Goal: Task Accomplishment & Management: Use online tool/utility

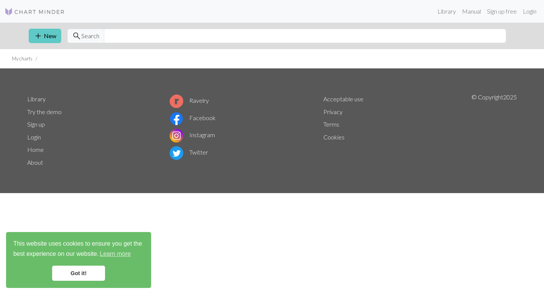
click at [48, 39] on link "add New" at bounding box center [45, 36] width 32 height 14
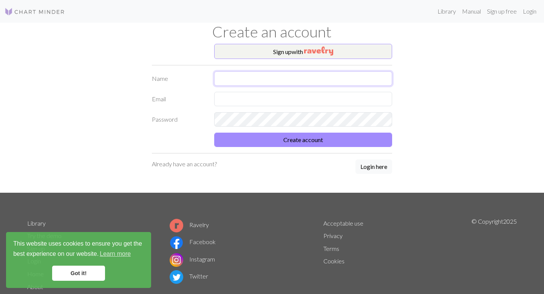
click at [248, 74] on input "text" at bounding box center [303, 78] width 178 height 14
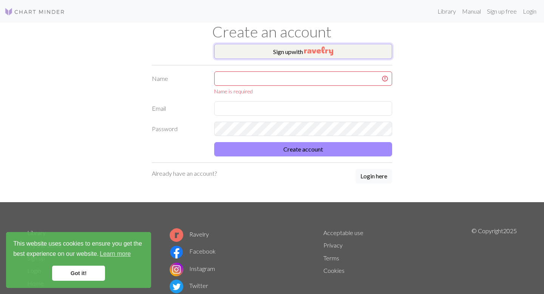
click at [286, 51] on button "Sign up with" at bounding box center [303, 51] width 178 height 15
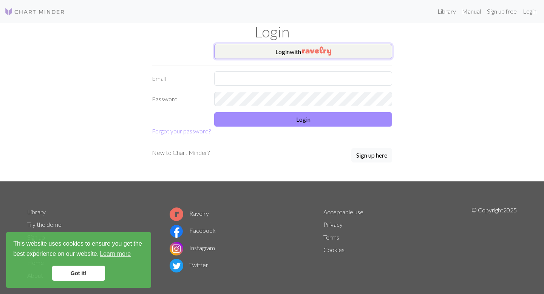
click at [325, 51] on img "button" at bounding box center [316, 50] width 29 height 9
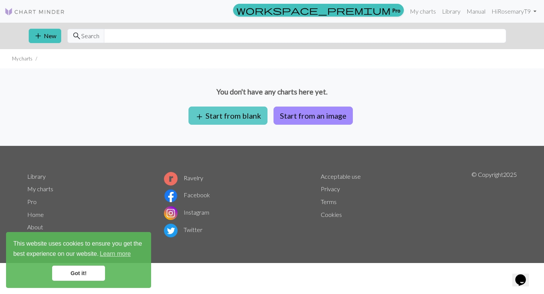
click at [254, 119] on button "add Start from blank" at bounding box center [227, 115] width 79 height 18
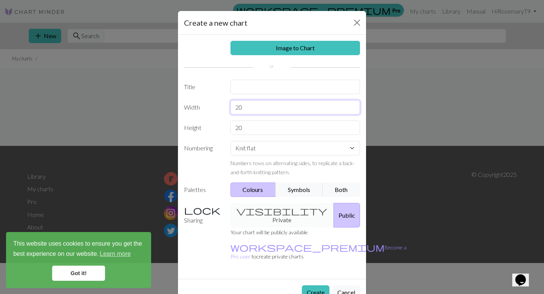
click at [247, 109] on input "20" at bounding box center [295, 107] width 130 height 14
type input "110"
click at [282, 126] on input "20" at bounding box center [295, 127] width 130 height 14
type input "2"
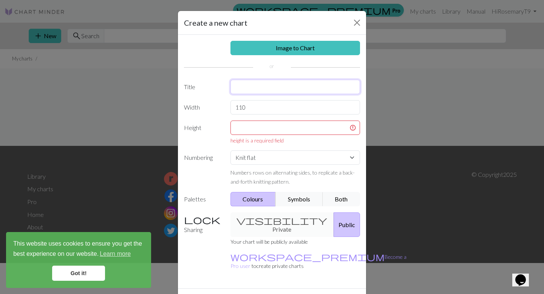
click at [257, 87] on input "text" at bounding box center [295, 87] width 130 height 14
type input "O'Brien Chart"
click at [291, 196] on button "Symbols" at bounding box center [299, 199] width 48 height 14
click at [334, 198] on button "Both" at bounding box center [341, 199] width 38 height 14
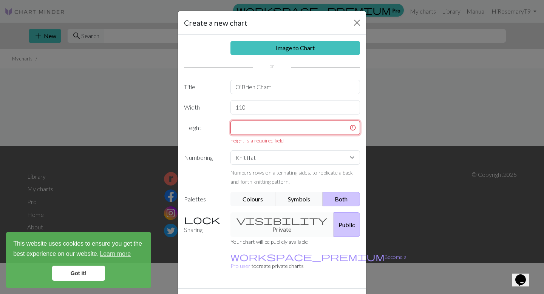
click at [278, 131] on input "text" at bounding box center [295, 127] width 130 height 14
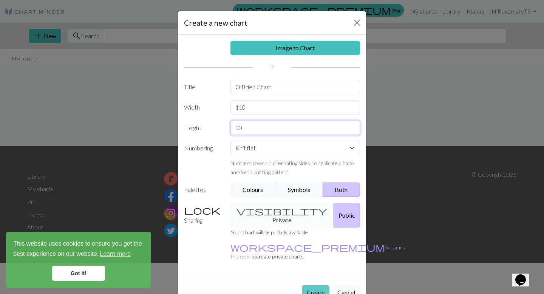
type input "30"
click at [313, 285] on button "Create" at bounding box center [316, 292] width 28 height 14
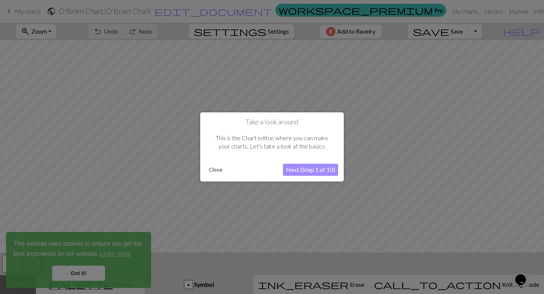
click at [291, 174] on button "Next (Step 1 of 10)" at bounding box center [310, 170] width 55 height 12
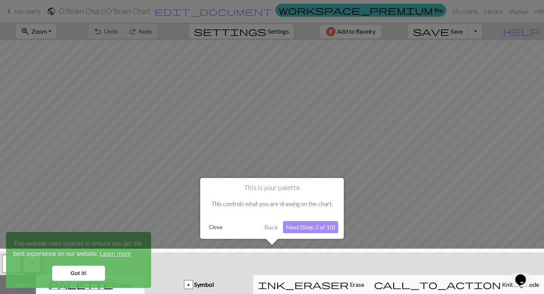
click at [296, 228] on button "Next (Step 2 of 10)" at bounding box center [310, 227] width 55 height 12
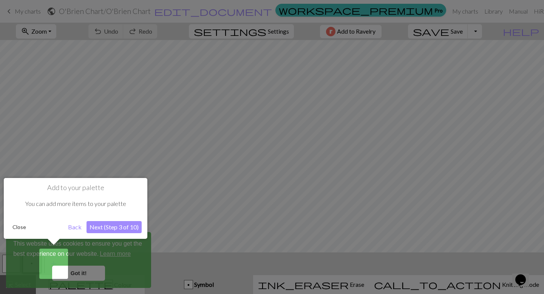
click at [109, 227] on button "Next (Step 3 of 10)" at bounding box center [113, 227] width 55 height 12
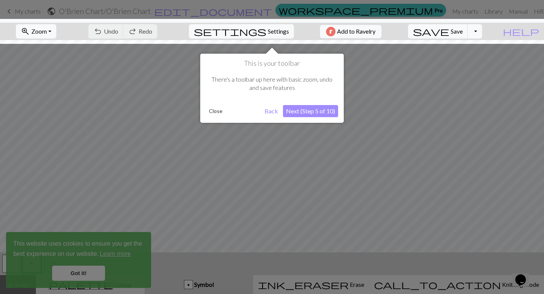
click at [325, 110] on button "Next (Step 5 of 10)" at bounding box center [310, 111] width 55 height 12
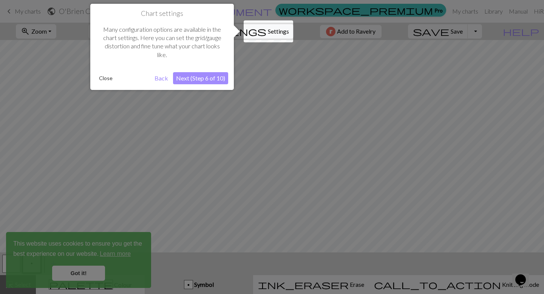
click at [255, 102] on div at bounding box center [272, 147] width 544 height 294
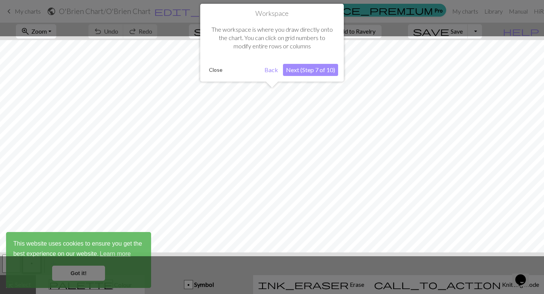
click at [218, 69] on button "Close" at bounding box center [216, 69] width 20 height 11
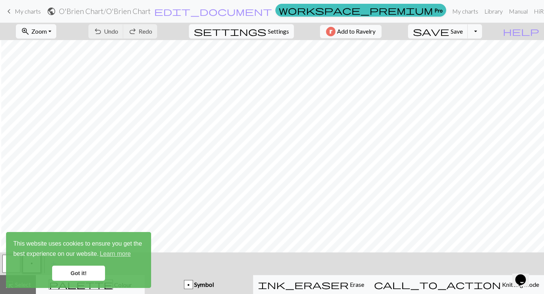
scroll to position [48, 603]
click at [83, 270] on link "Got it!" at bounding box center [78, 272] width 53 height 15
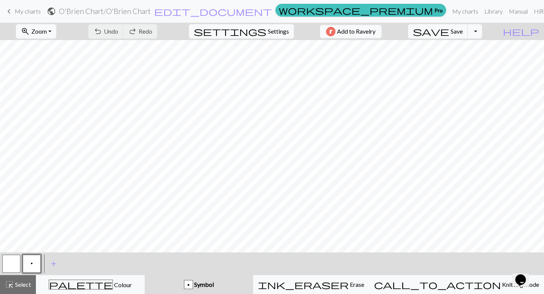
click at [193, 288] on div "p" at bounding box center [188, 284] width 8 height 9
click at [214, 286] on span "Symbol" at bounding box center [203, 284] width 21 height 7
click at [55, 264] on span "add" at bounding box center [53, 263] width 9 height 11
click at [70, 262] on span "add" at bounding box center [73, 263] width 9 height 11
click at [45, 264] on button "button" at bounding box center [52, 263] width 18 height 18
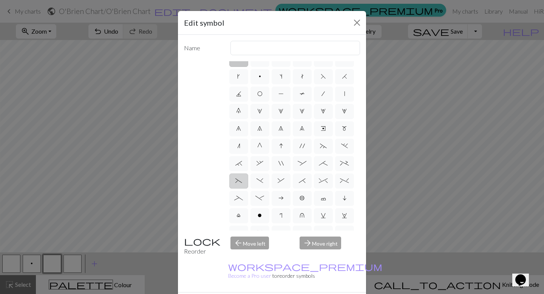
scroll to position [0, 0]
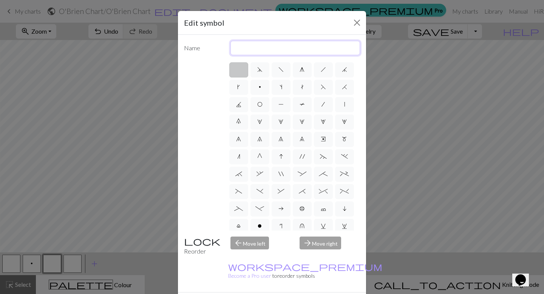
click at [275, 44] on input "text" at bounding box center [295, 48] width 130 height 14
type input "cable"
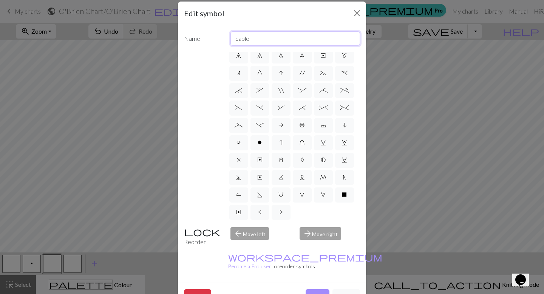
scroll to position [11, 0]
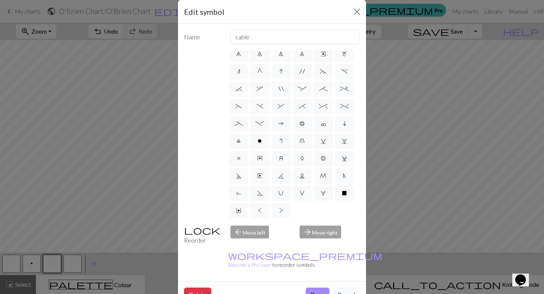
click at [200, 123] on div "d f g h j k p s t F H J O P T / | 0 1 2 3 4 5 6 7 8 9 e m n G I ' ~ . ` , " : ;…" at bounding box center [272, 134] width 176 height 169
click at [202, 287] on button "Delete" at bounding box center [197, 294] width 27 height 14
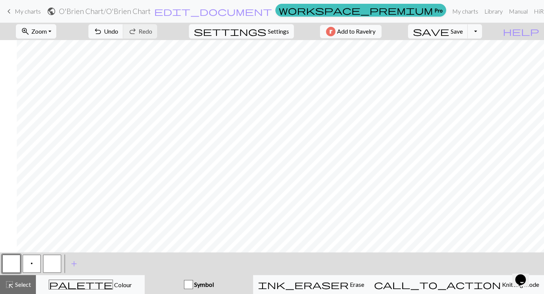
scroll to position [48, 603]
click at [34, 262] on button "p" at bounding box center [32, 263] width 18 height 18
click at [59, 269] on button "button" at bounding box center [52, 263] width 18 height 18
click at [9, 269] on button "button" at bounding box center [11, 263] width 18 height 18
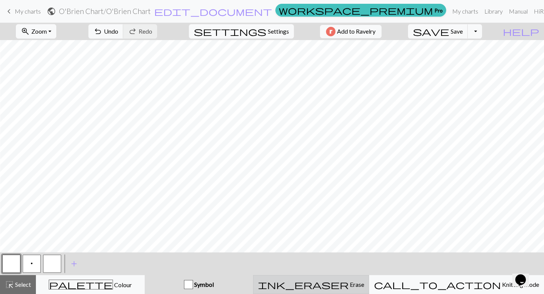
click at [314, 276] on button "ink_eraser Erase Erase" at bounding box center [311, 284] width 116 height 19
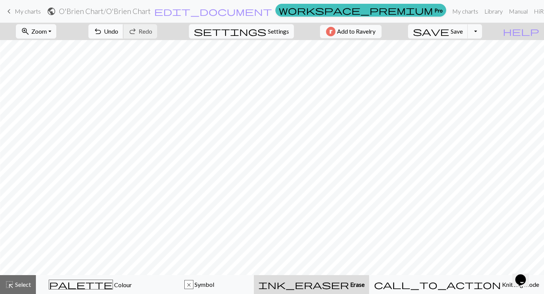
click at [118, 31] on span "Undo" at bounding box center [111, 31] width 14 height 7
click at [102, 35] on span "undo" at bounding box center [97, 31] width 9 height 11
click at [26, 288] on div "highlight_alt Select Select" at bounding box center [18, 284] width 26 height 9
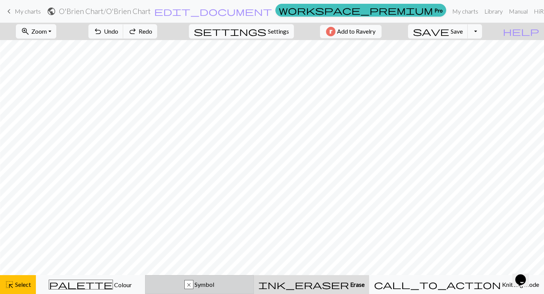
click at [236, 289] on button "x Symbol" at bounding box center [199, 284] width 109 height 19
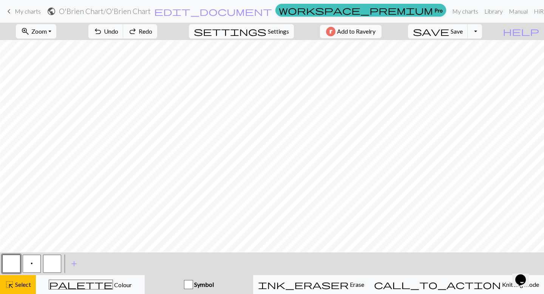
scroll to position [48, 603]
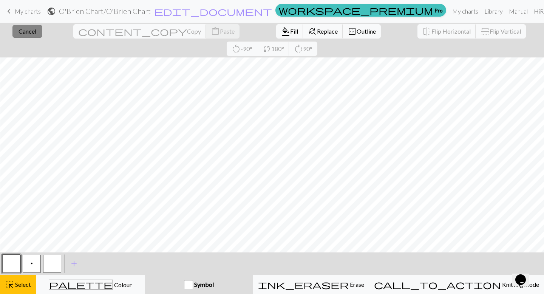
click at [22, 36] on button "close Cancel" at bounding box center [27, 31] width 30 height 13
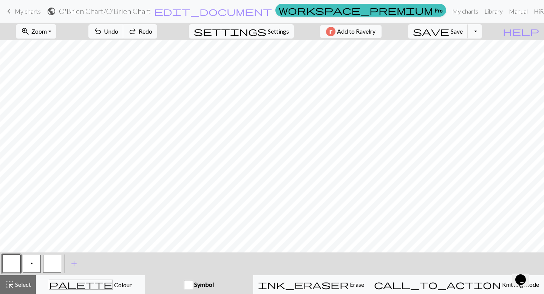
click at [39, 262] on button "p" at bounding box center [32, 263] width 18 height 18
click at [19, 264] on button "button" at bounding box center [11, 263] width 18 height 18
click at [32, 267] on button "p" at bounding box center [32, 263] width 18 height 18
click at [21, 264] on div at bounding box center [11, 263] width 20 height 20
click at [15, 265] on button "button" at bounding box center [11, 263] width 18 height 18
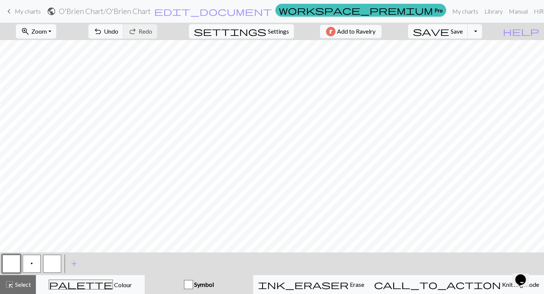
click at [28, 262] on button "p" at bounding box center [32, 263] width 18 height 18
click at [118, 32] on span "Undo" at bounding box center [111, 31] width 14 height 7
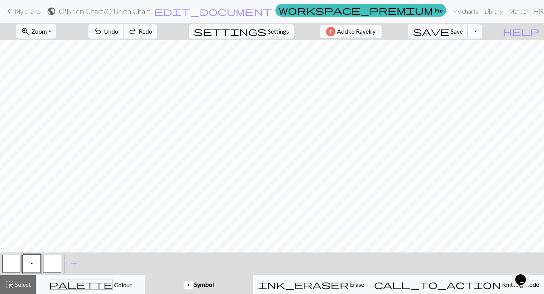
click at [118, 32] on span "Undo" at bounding box center [111, 31] width 14 height 7
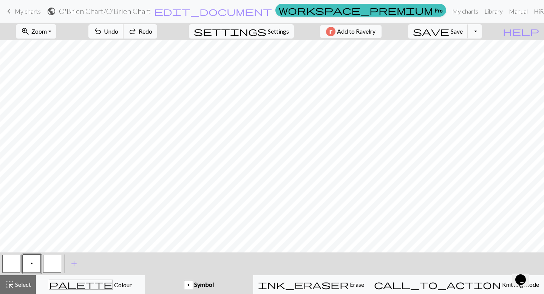
click at [118, 32] on span "Undo" at bounding box center [111, 31] width 14 height 7
click at [29, 267] on button "p" at bounding box center [32, 263] width 18 height 18
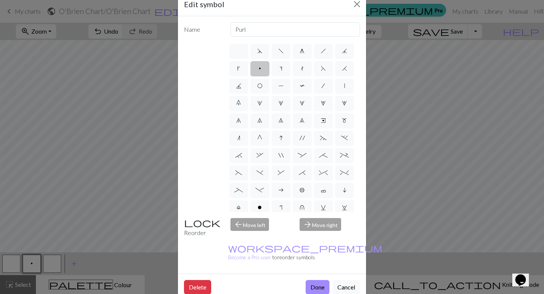
scroll to position [20, 0]
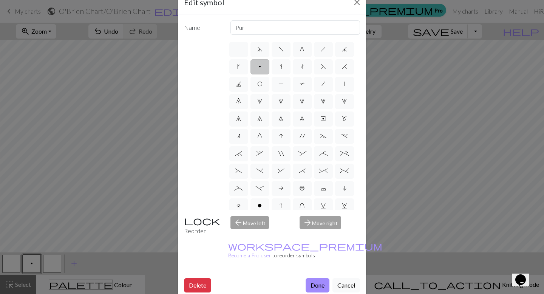
click at [313, 223] on div "arrow_forward Move right" at bounding box center [329, 225] width 69 height 19
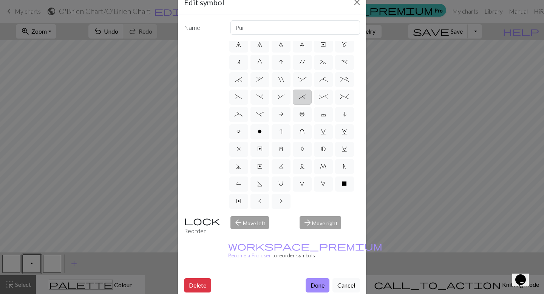
scroll to position [0, 0]
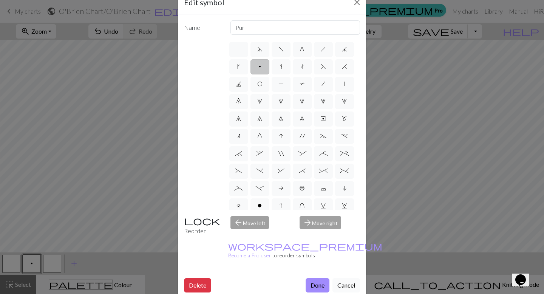
click at [351, 278] on button "Cancel" at bounding box center [346, 285] width 28 height 14
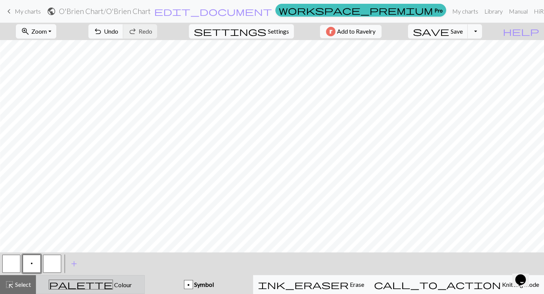
click at [84, 287] on div "palette Colour Colour" at bounding box center [90, 284] width 99 height 10
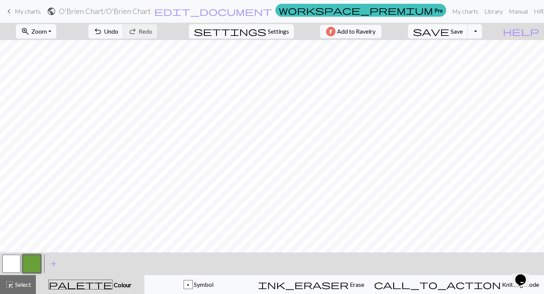
click at [129, 293] on button "palette Colour Colour" at bounding box center [90, 284] width 108 height 19
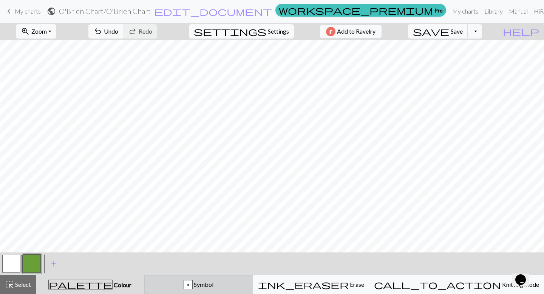
click at [184, 285] on div "p Symbol" at bounding box center [198, 284] width 99 height 9
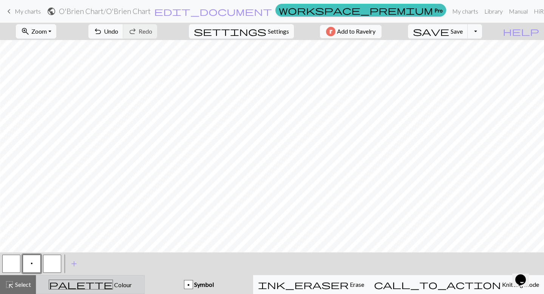
click at [130, 291] on button "palette Colour Colour" at bounding box center [90, 284] width 109 height 19
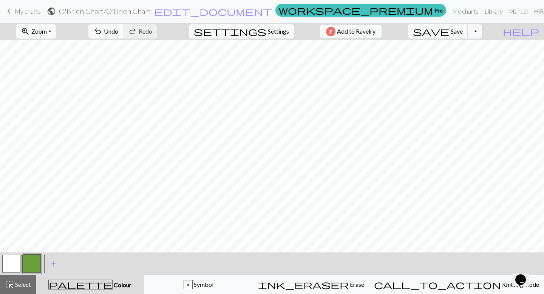
click at [32, 263] on button "button" at bounding box center [32, 263] width 18 height 18
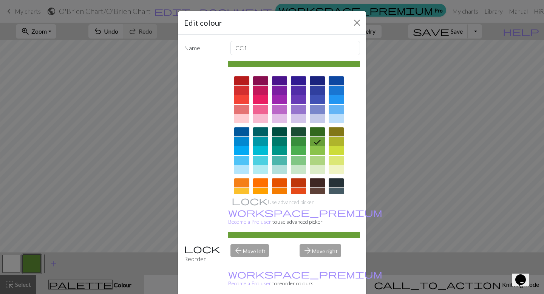
click at [337, 170] on div at bounding box center [335, 169] width 15 height 9
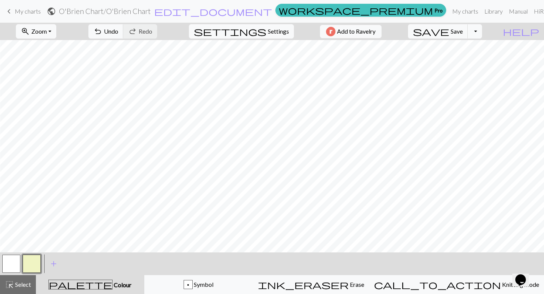
click at [36, 267] on button "button" at bounding box center [32, 263] width 18 height 18
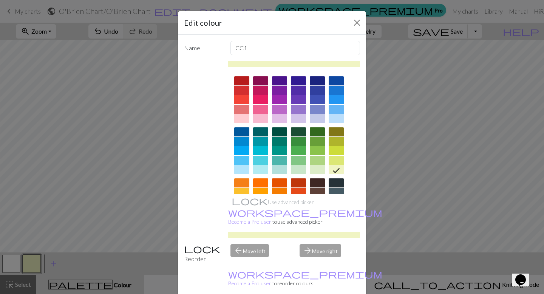
click at [73, 260] on div "Edit colour Name CC1 Use advanced picker workspace_premium Become a Pro user to…" at bounding box center [272, 147] width 544 height 294
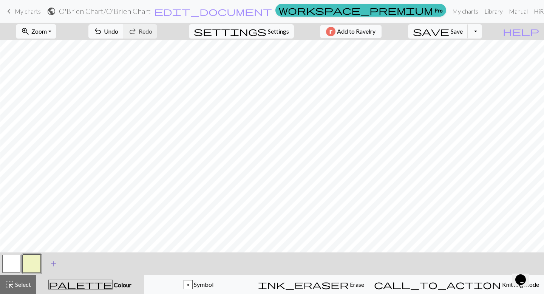
click at [49, 261] on span "add" at bounding box center [53, 263] width 9 height 11
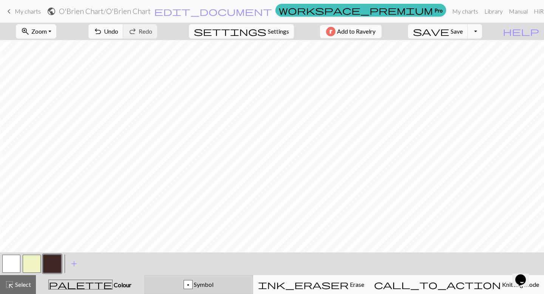
click at [213, 287] on span "Symbol" at bounding box center [203, 284] width 21 height 7
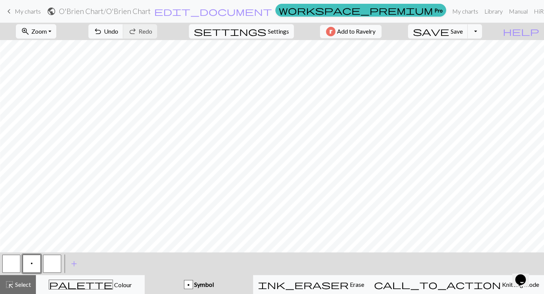
click at [31, 260] on span "p" at bounding box center [32, 263] width 2 height 6
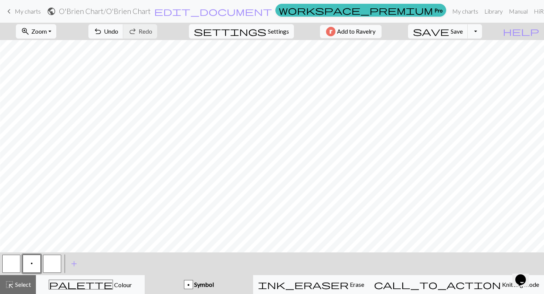
click at [54, 266] on button "button" at bounding box center [52, 263] width 18 height 18
click at [69, 266] on span "add" at bounding box center [73, 263] width 9 height 11
click at [219, 289] on button "Symbol" at bounding box center [199, 284] width 108 height 19
click at [193, 281] on div "button" at bounding box center [188, 284] width 9 height 9
click at [91, 262] on span "add" at bounding box center [94, 263] width 9 height 11
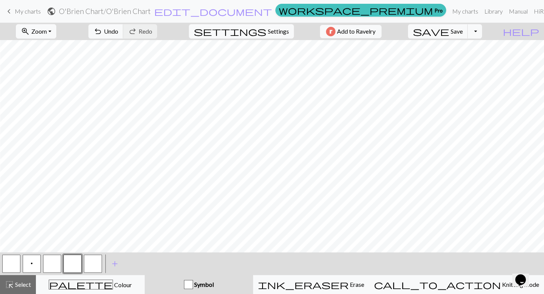
click at [72, 261] on button "button" at bounding box center [72, 263] width 18 height 18
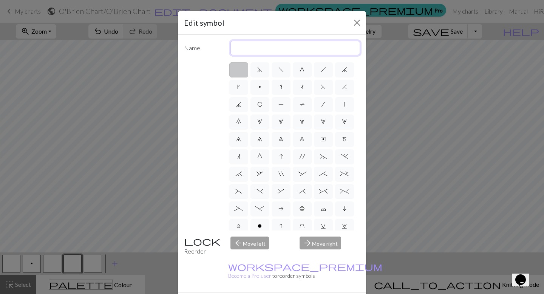
click at [248, 47] on input "text" at bounding box center [295, 48] width 130 height 14
type input "cr4r"
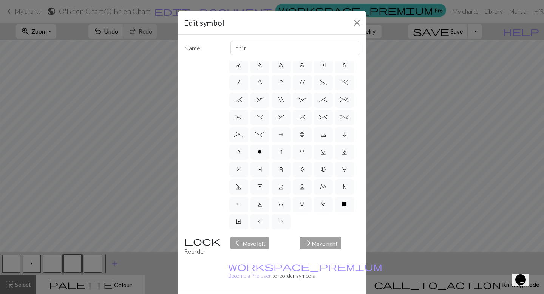
click at [253, 242] on div "arrow_back Move left" at bounding box center [260, 245] width 69 height 19
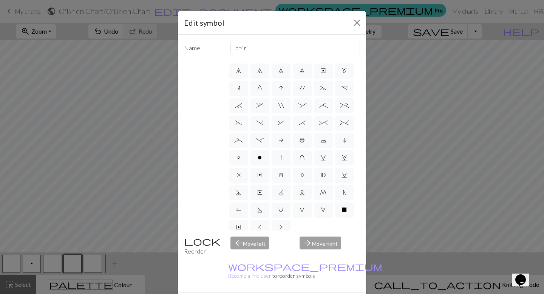
scroll to position [69, 0]
click at [299, 124] on span "*" at bounding box center [302, 122] width 7 height 6
click at [299, 187] on input "*" at bounding box center [301, 189] width 5 height 5
radio input "true"
type input "right part of right 3+ stitch cable, wyib"
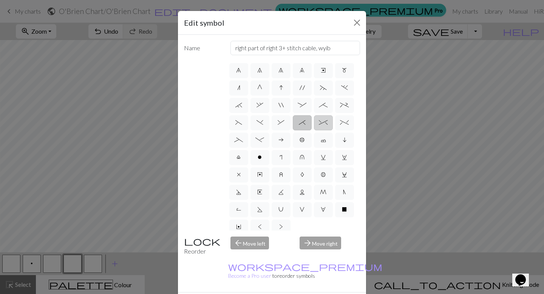
click at [324, 123] on span "^" at bounding box center [323, 122] width 9 height 6
click at [324, 187] on input "^" at bounding box center [321, 189] width 5 height 5
radio input "true"
type input "2 stitch right twist cable"
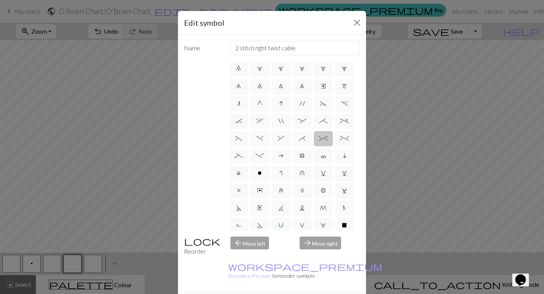
scroll to position [53, 0]
click at [347, 138] on span "%" at bounding box center [344, 138] width 9 height 6
click at [345, 187] on input "%" at bounding box center [342, 189] width 5 height 5
radio input "true"
type input "2 stitch left twist cable"
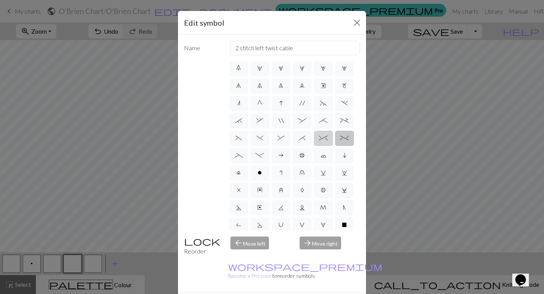
click at [322, 142] on label "^" at bounding box center [323, 138] width 19 height 15
click at [322, 187] on input "^" at bounding box center [321, 189] width 5 height 5
radio input "true"
type input "2 stitch right twist cable"
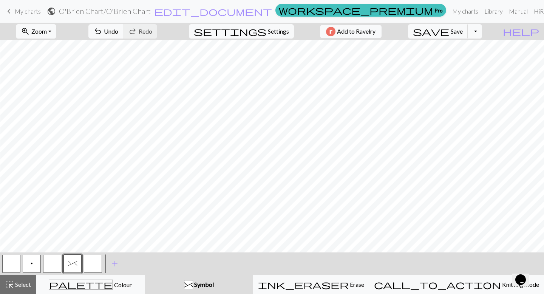
click at [98, 260] on button "button" at bounding box center [93, 263] width 18 height 18
click at [75, 266] on span "^" at bounding box center [72, 263] width 9 height 6
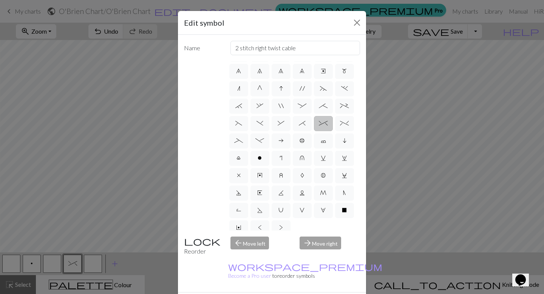
scroll to position [74, 0]
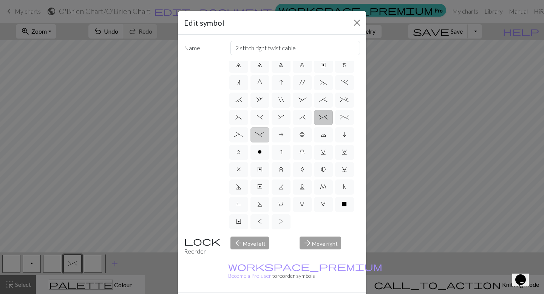
click at [255, 131] on span "-" at bounding box center [259, 134] width 9 height 6
click at [255, 204] on input "-" at bounding box center [257, 206] width 5 height 5
radio input "true"
type input "Right part of left 4+ cable"
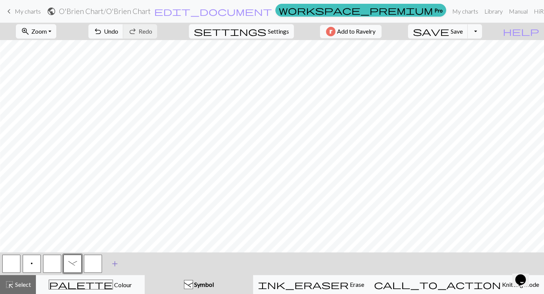
click at [117, 265] on span "add" at bounding box center [114, 263] width 9 height 11
click at [94, 264] on button "button" at bounding box center [93, 263] width 18 height 18
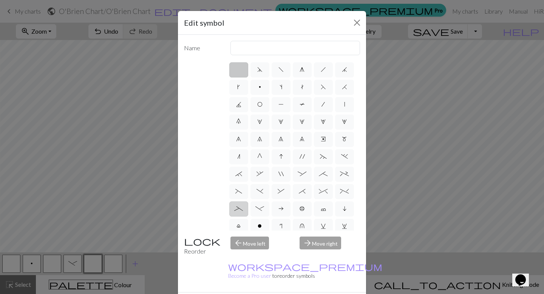
click at [239, 210] on span "_" at bounding box center [238, 208] width 9 height 6
click at [239, 209] on input "_" at bounding box center [236, 206] width 5 height 5
radio input "true"
type input "Left part of left 4+ cable"
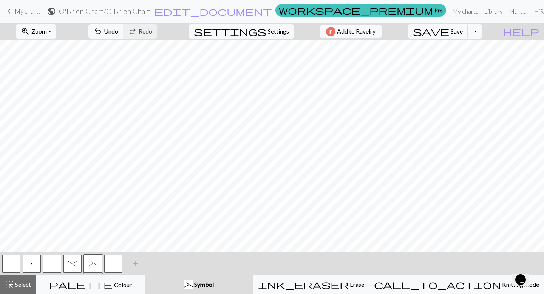
click at [46, 264] on button "button" at bounding box center [52, 263] width 18 height 18
click at [351, 263] on div "< p - _ > add Add a symbol" at bounding box center [272, 263] width 544 height 23
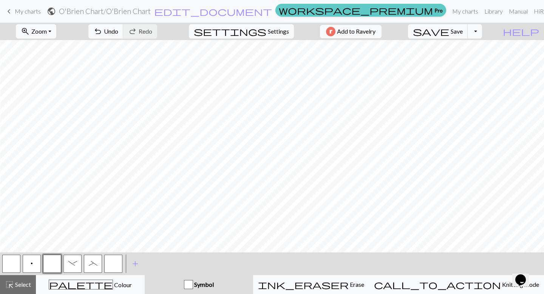
click at [381, 15] on span "workspace_premium" at bounding box center [356, 10] width 154 height 11
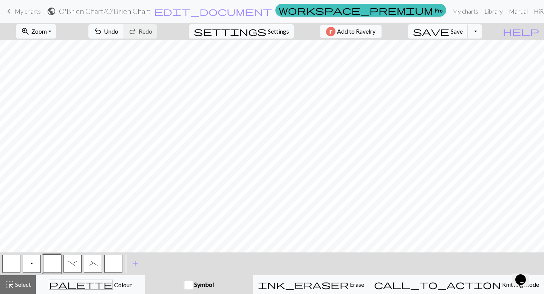
click at [460, 37] on button "save Save Save" at bounding box center [438, 31] width 60 height 14
click at [462, 32] on span "Save" at bounding box center [456, 31] width 12 height 7
